Goal: Check status: Check status

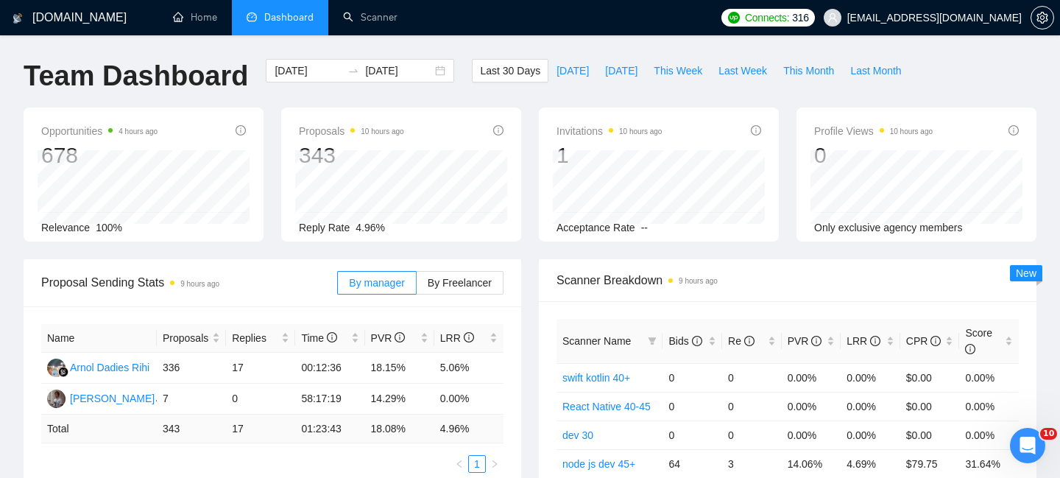
scroll to position [1112, 0]
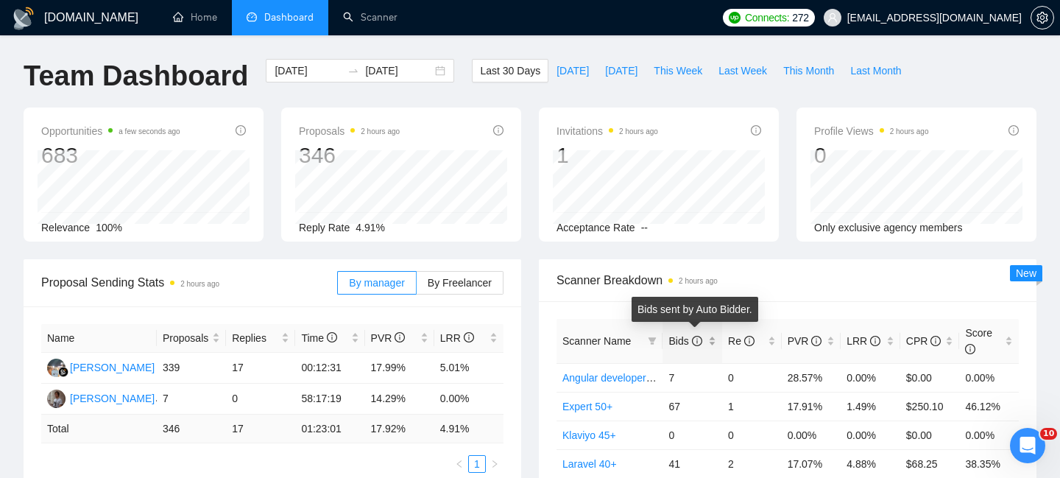
click at [688, 339] on span "Bids" at bounding box center [684, 341] width 33 height 12
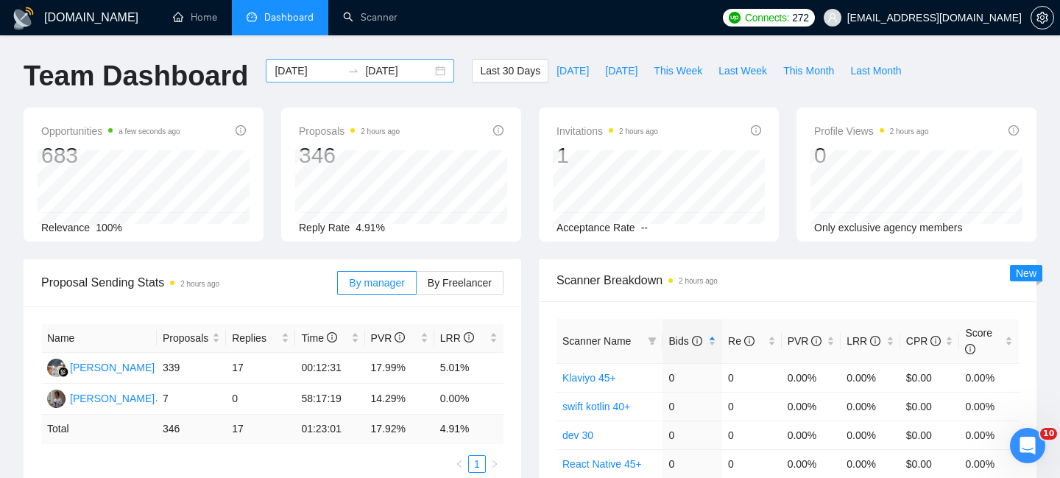
click at [339, 77] on div "2025-08-25 2025-09-24" at bounding box center [360, 71] width 188 height 24
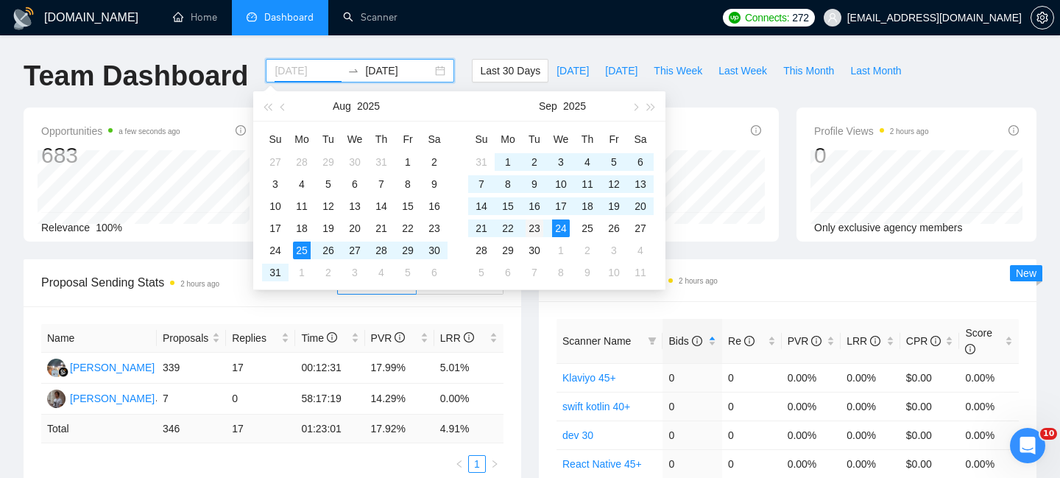
type input "2025-09-23"
click at [537, 227] on div "23" at bounding box center [534, 228] width 18 height 18
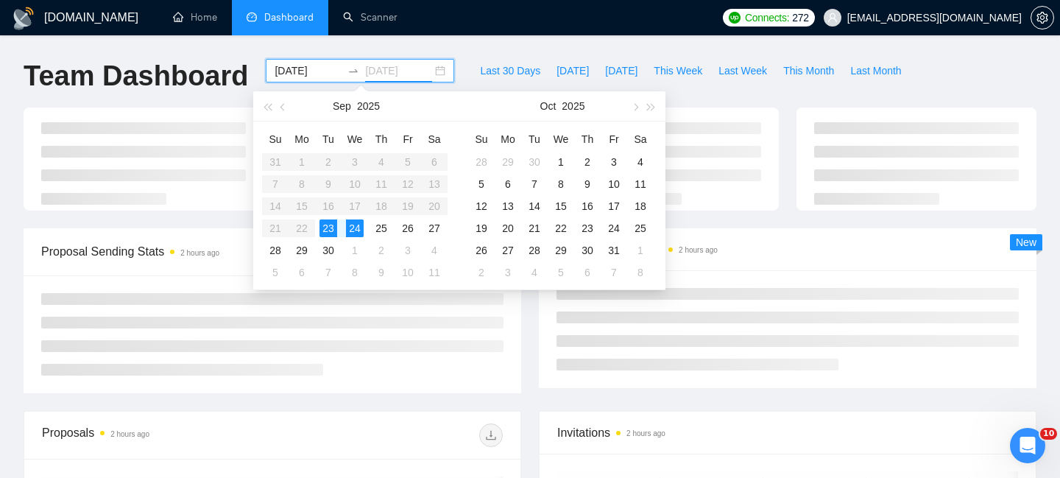
type input "[DATE]"
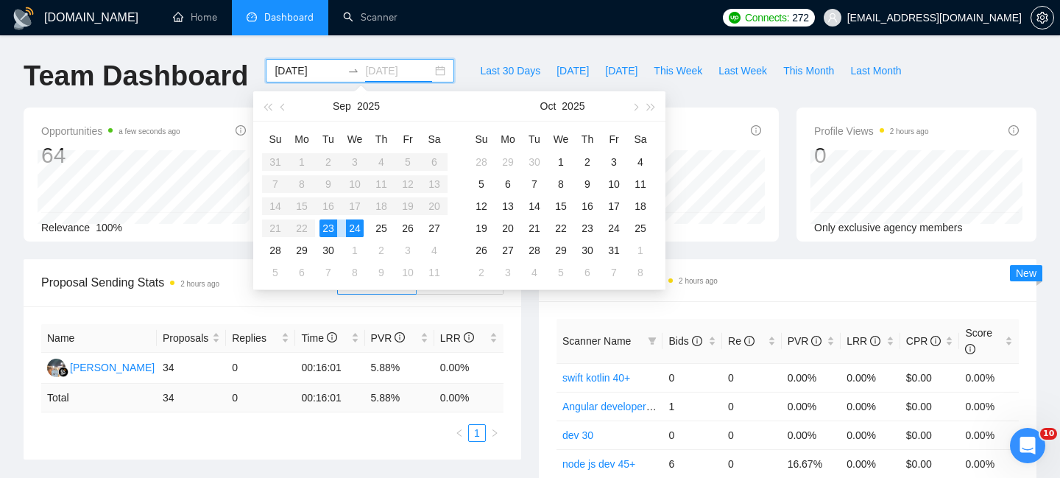
click at [356, 226] on div "24" at bounding box center [355, 228] width 18 height 18
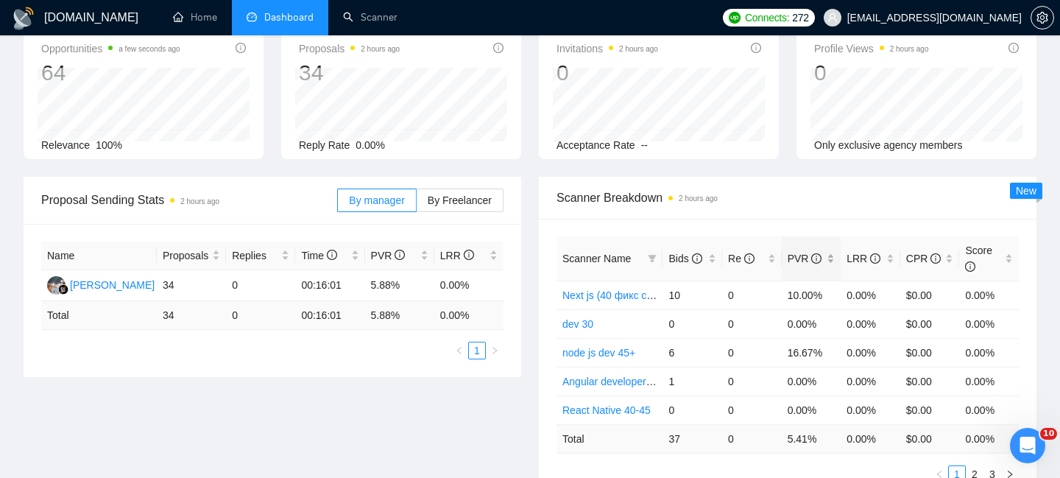
scroll to position [96, 0]
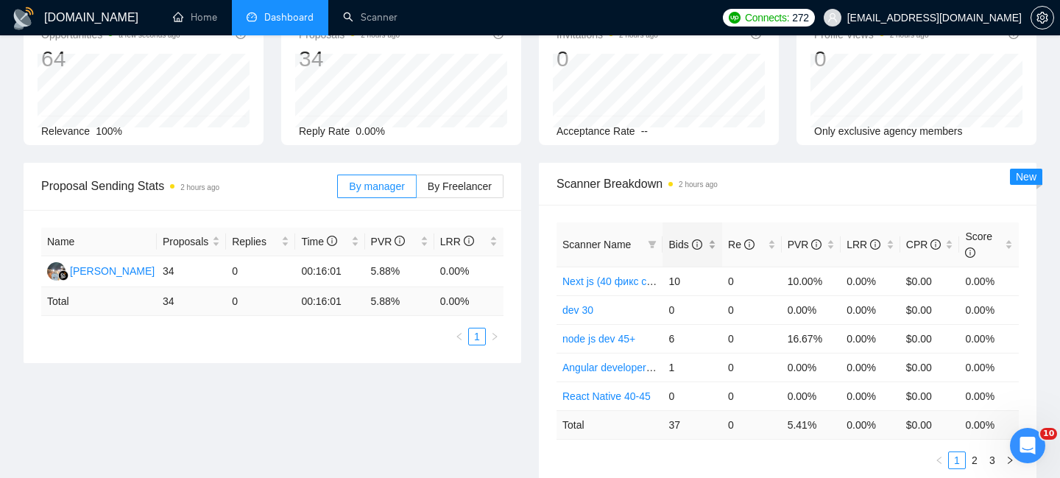
click at [696, 241] on icon "info-circle" at bounding box center [697, 244] width 10 height 10
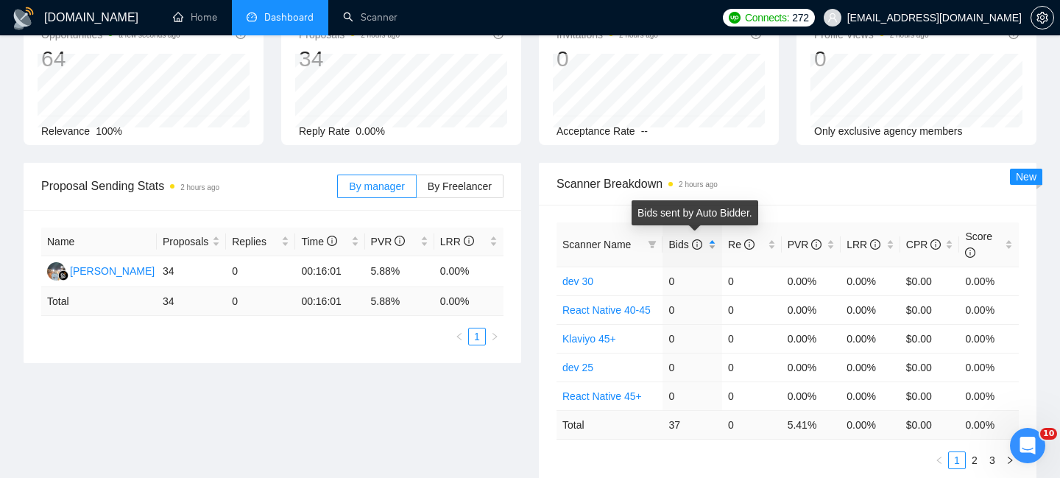
click at [696, 241] on icon "info-circle" at bounding box center [697, 244] width 10 height 10
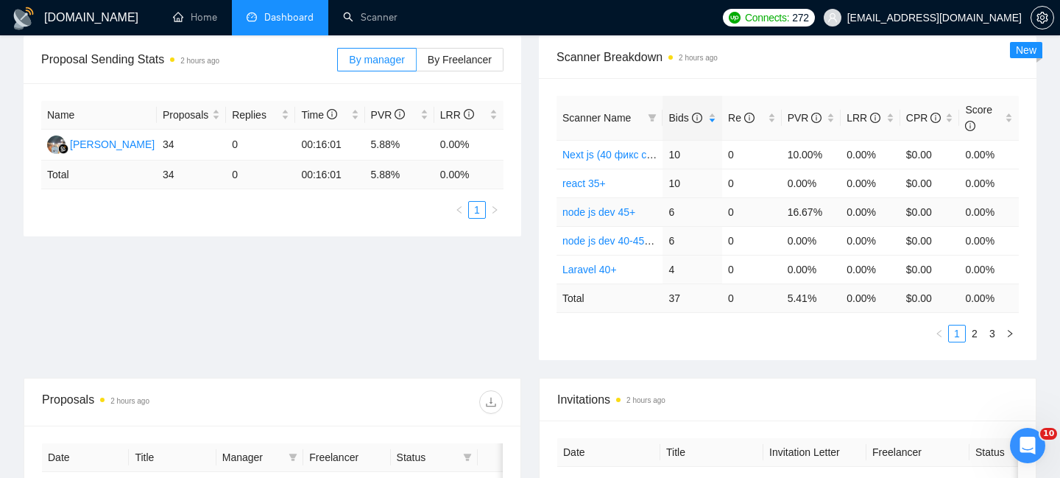
scroll to position [240, 0]
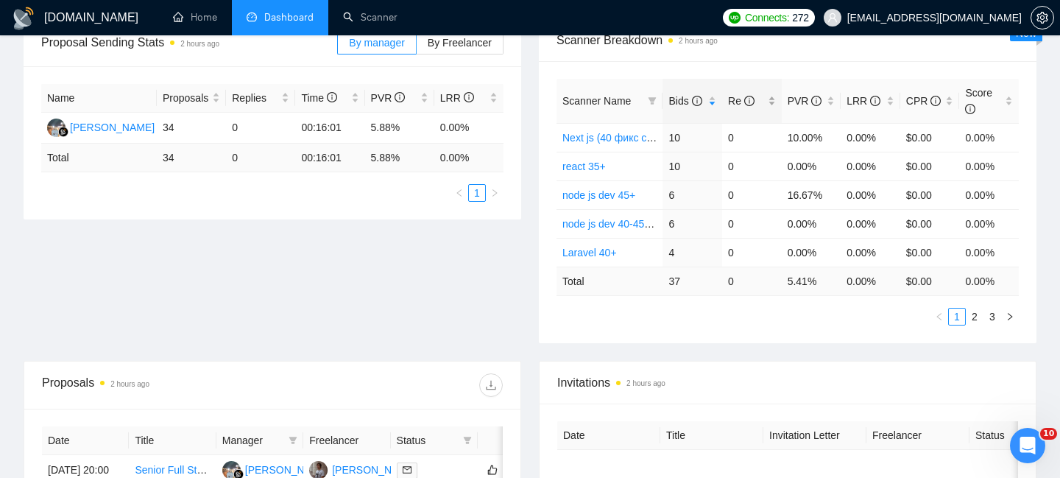
click at [745, 105] on icon "info-circle" at bounding box center [749, 101] width 10 height 10
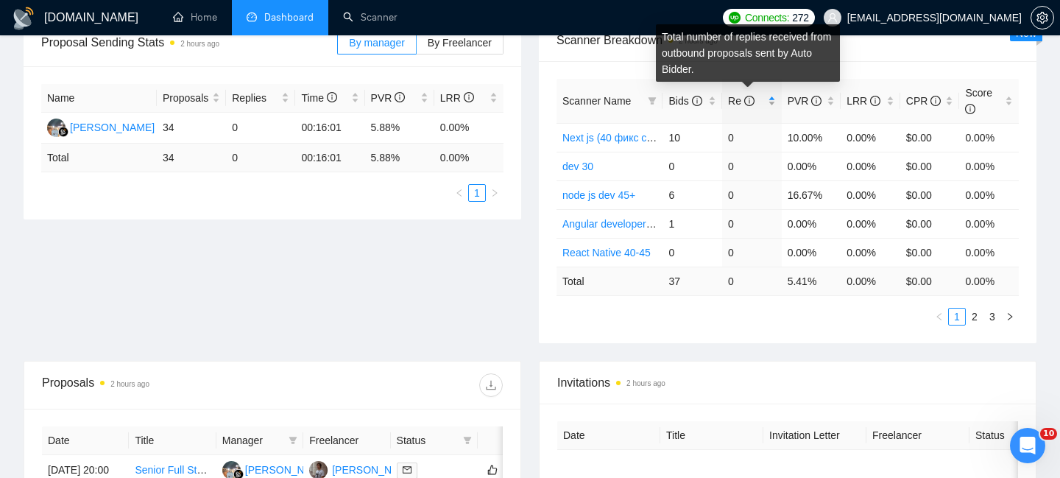
click at [745, 103] on icon "info-circle" at bounding box center [749, 101] width 10 height 10
click at [741, 99] on span "Re" at bounding box center [741, 101] width 26 height 12
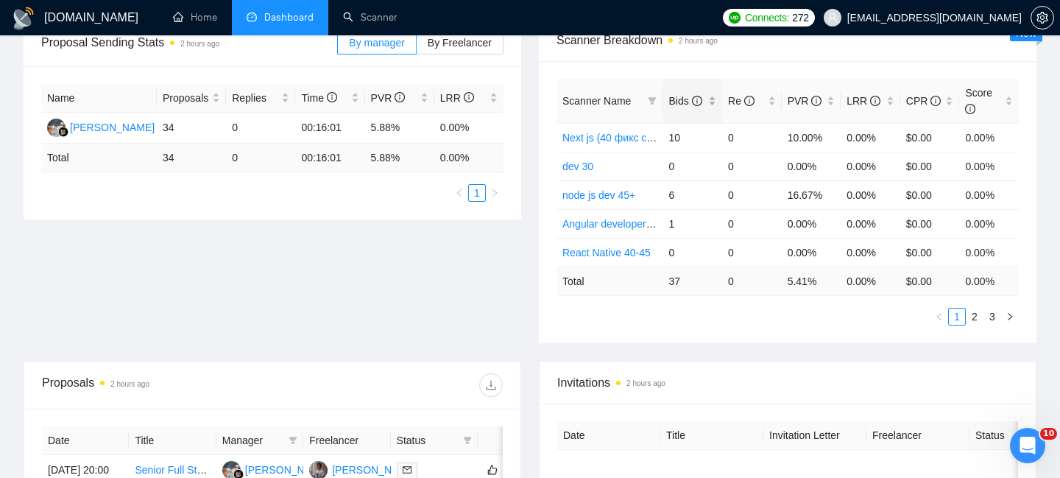
click at [682, 96] on span "Bids" at bounding box center [684, 101] width 33 height 12
